Goal: Navigation & Orientation: Find specific page/section

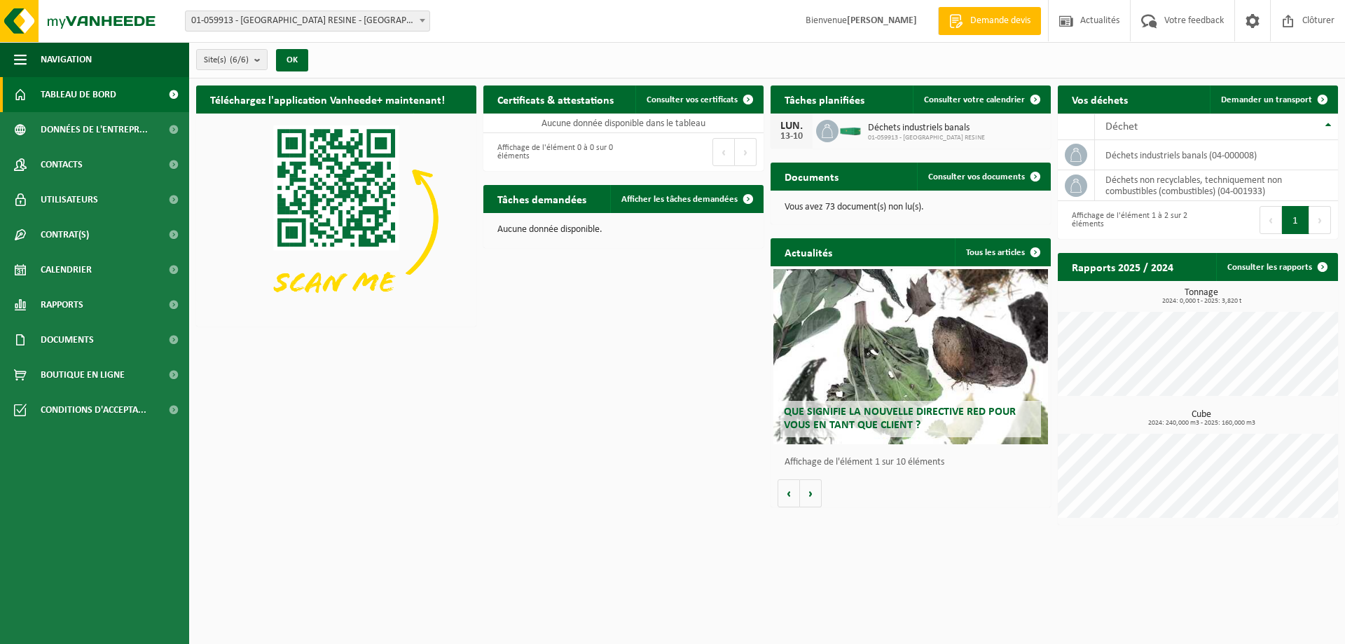
click at [84, 95] on span "Tableau de bord" at bounding box center [79, 94] width 76 height 35
click at [1036, 99] on span at bounding box center [1036, 99] width 28 height 28
